Goal: Task Accomplishment & Management: Use online tool/utility

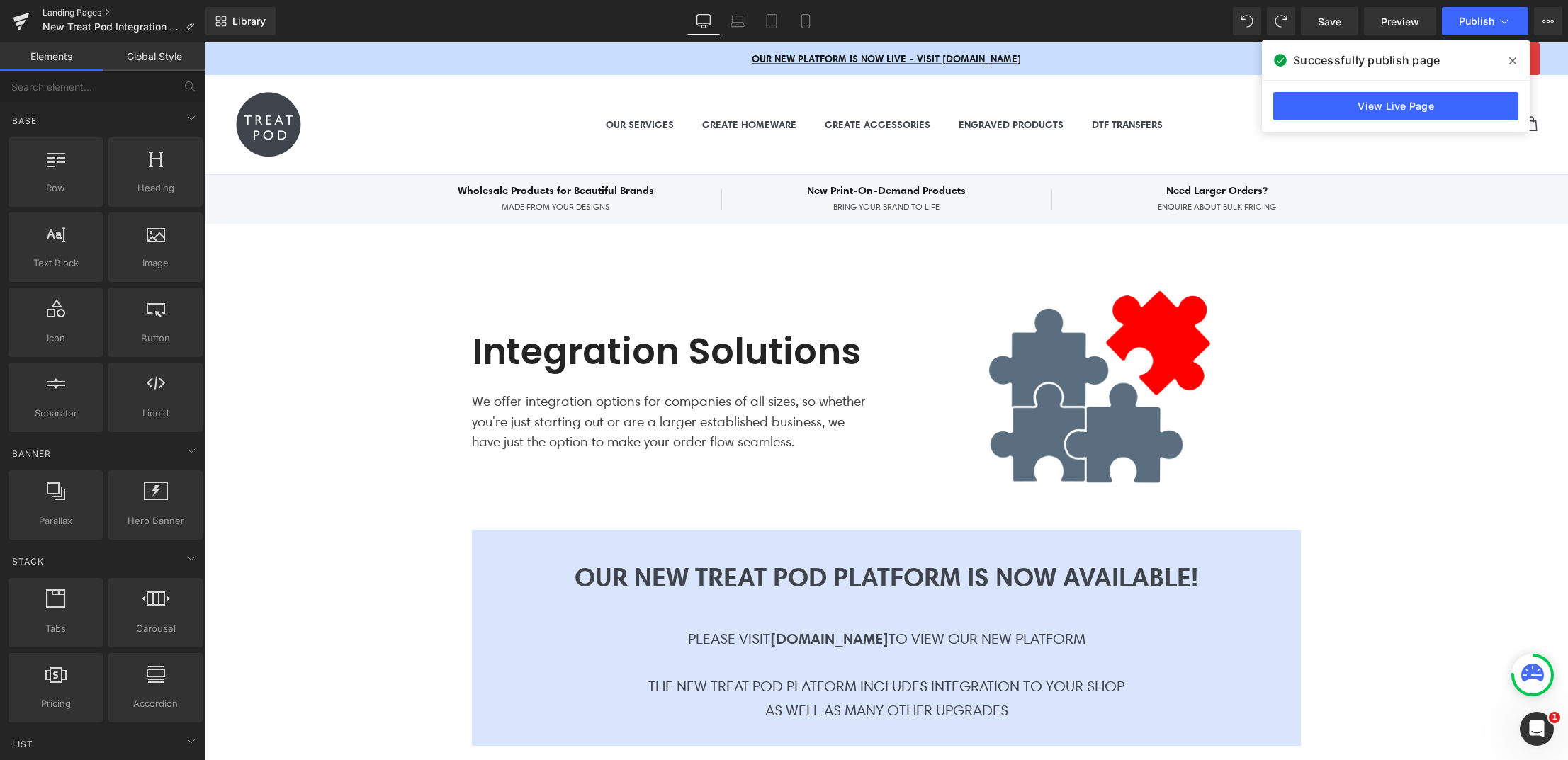
click at [69, 15] on link "Landing Pages" at bounding box center [124, 12] width 163 height 12
click at [1337, 20] on span "Save" at bounding box center [1330, 21] width 23 height 15
click at [104, 9] on link "Landing Pages" at bounding box center [124, 12] width 163 height 12
